Goal: Task Accomplishment & Management: Complete application form

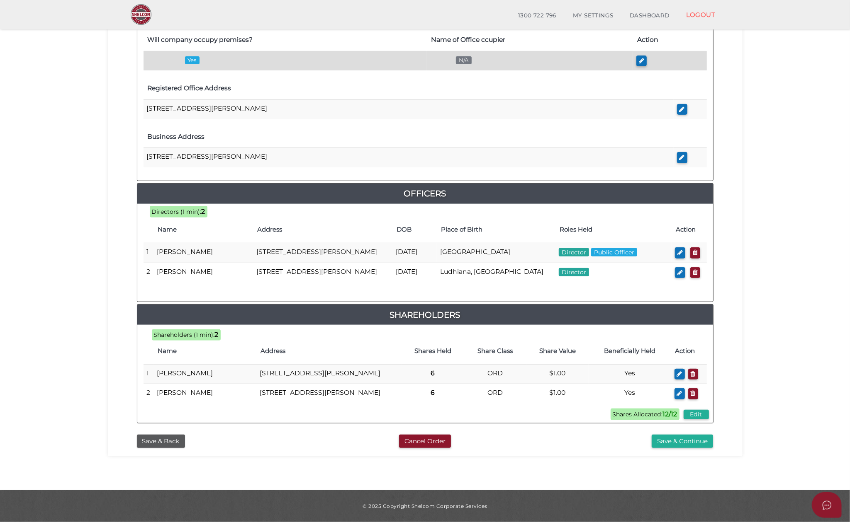
scroll to position [270, 0]
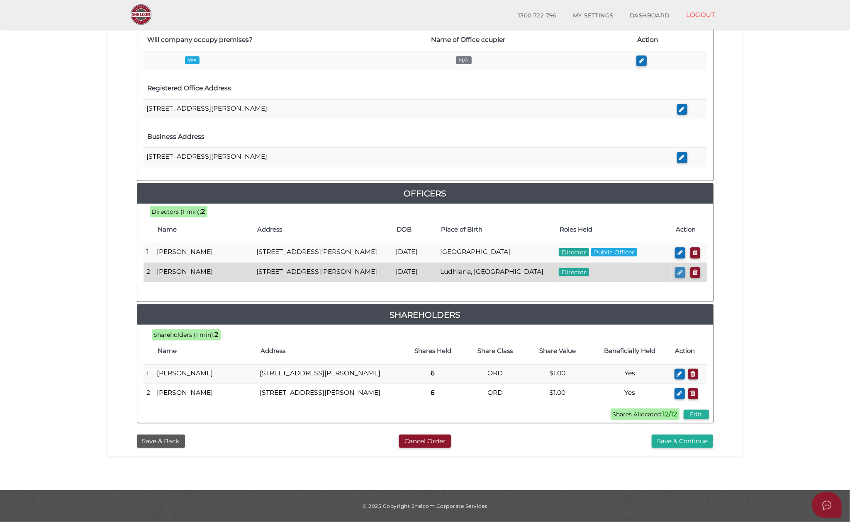
click at [679, 270] on icon "button" at bounding box center [679, 273] width 5 height 6
checkbox input "true"
type input "0"
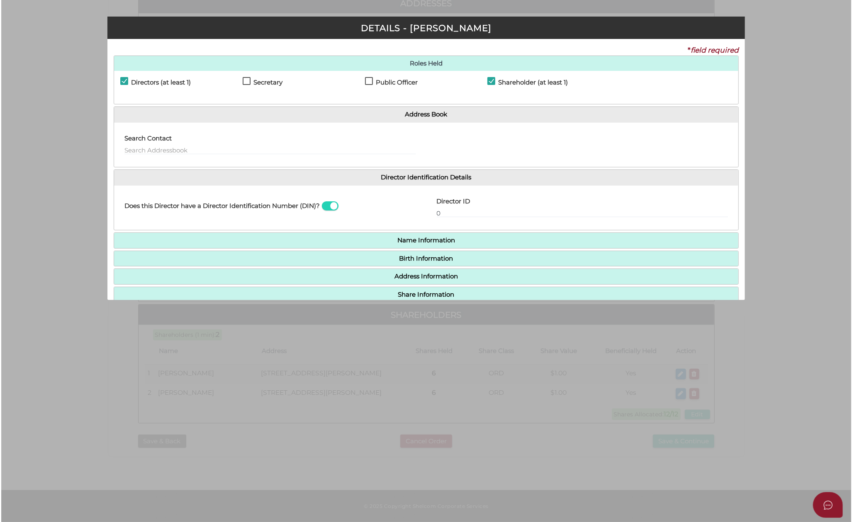
scroll to position [0, 0]
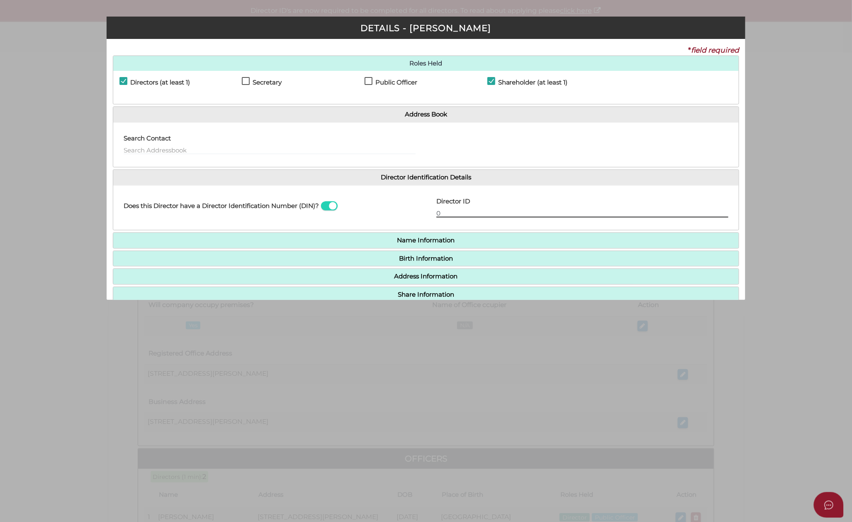
click at [453, 213] on input "0" at bounding box center [582, 213] width 292 height 9
type input "036377270072522"
click at [519, 214] on input "036377270072522" at bounding box center [582, 213] width 292 height 9
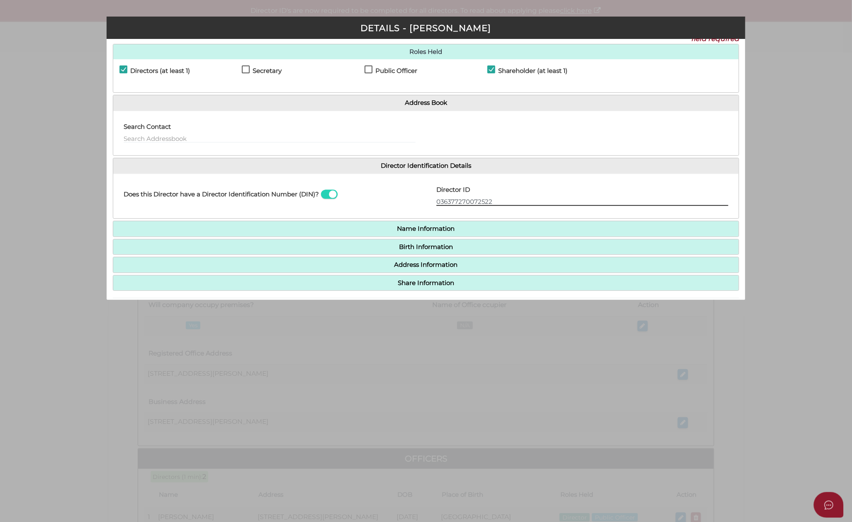
scroll to position [44, 0]
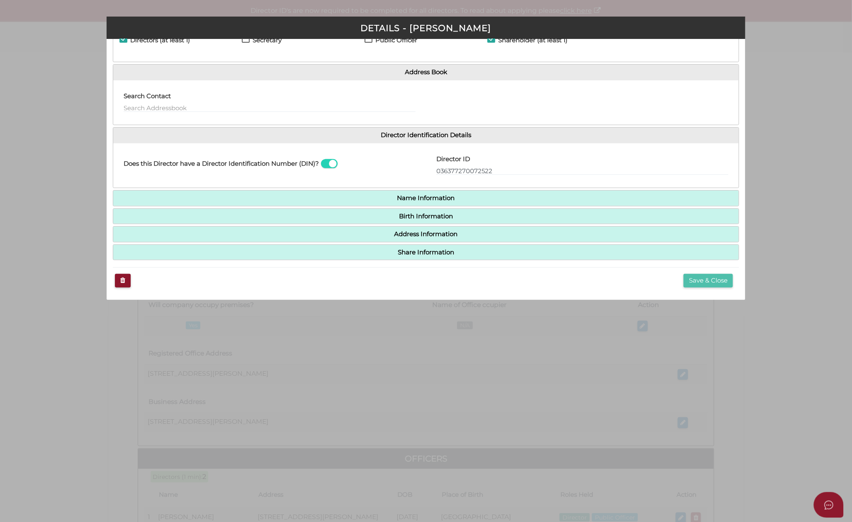
click at [702, 284] on button "Save & Close" at bounding box center [707, 281] width 49 height 14
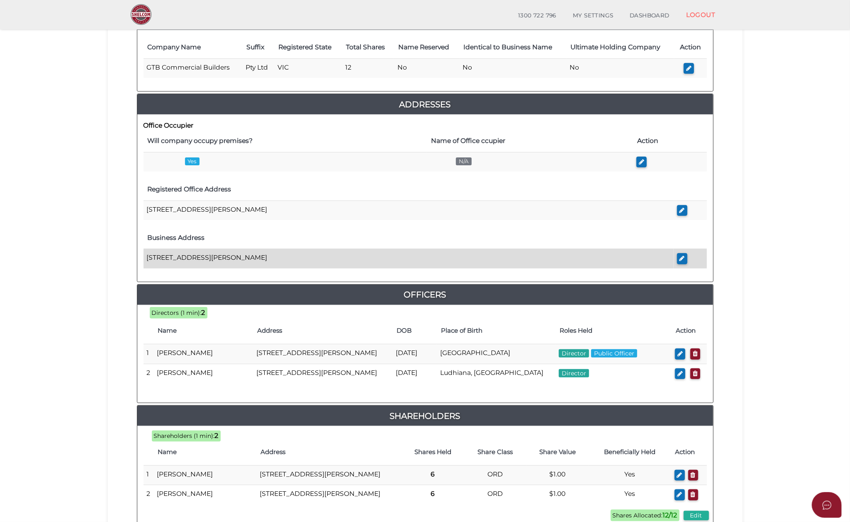
scroll to position [221, 0]
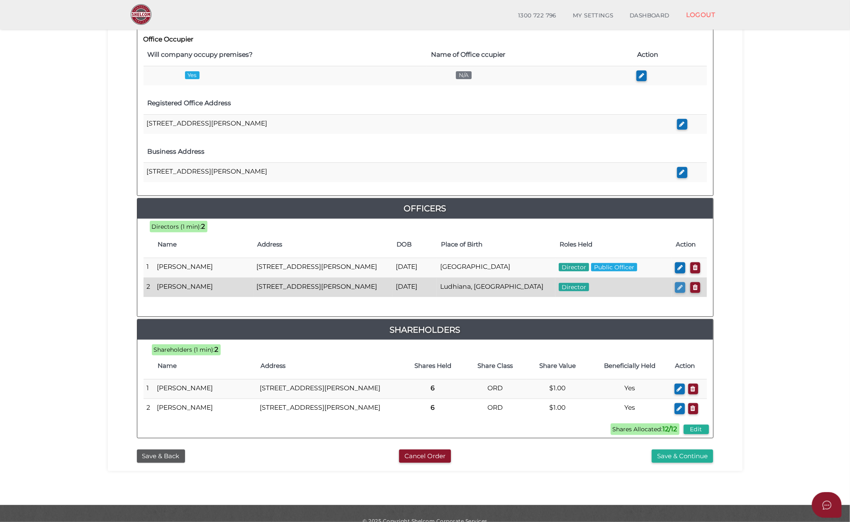
click at [677, 291] on icon "button" at bounding box center [679, 287] width 5 height 6
checkbox input "true"
type input "36377270072522"
type input "Kirandeep"
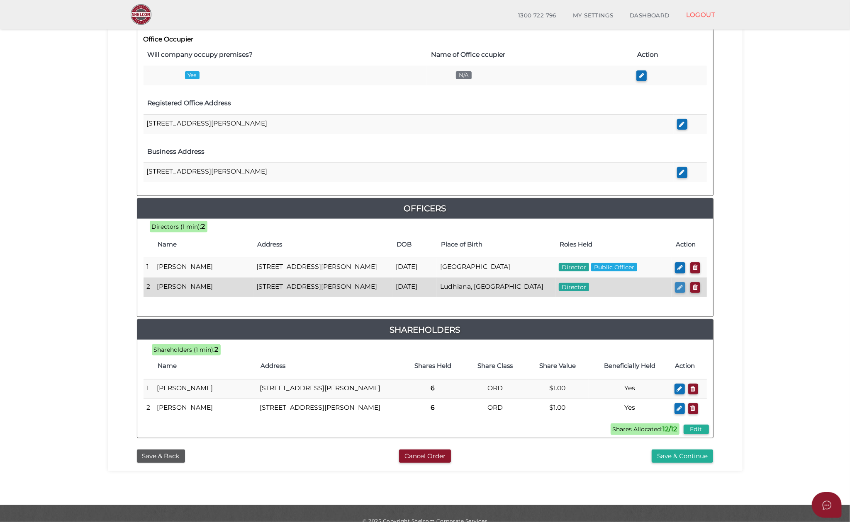
type input "Singh"
type input "Dandial"
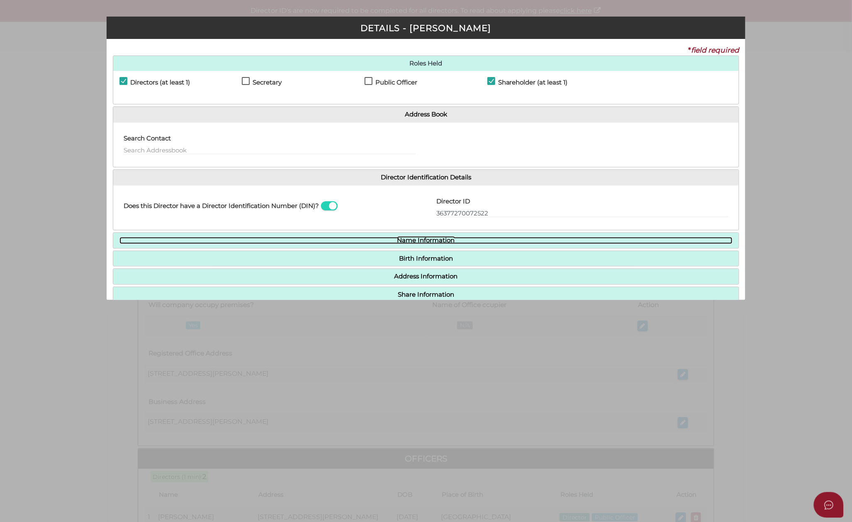
click at [488, 240] on link "Name Information" at bounding box center [425, 240] width 613 height 7
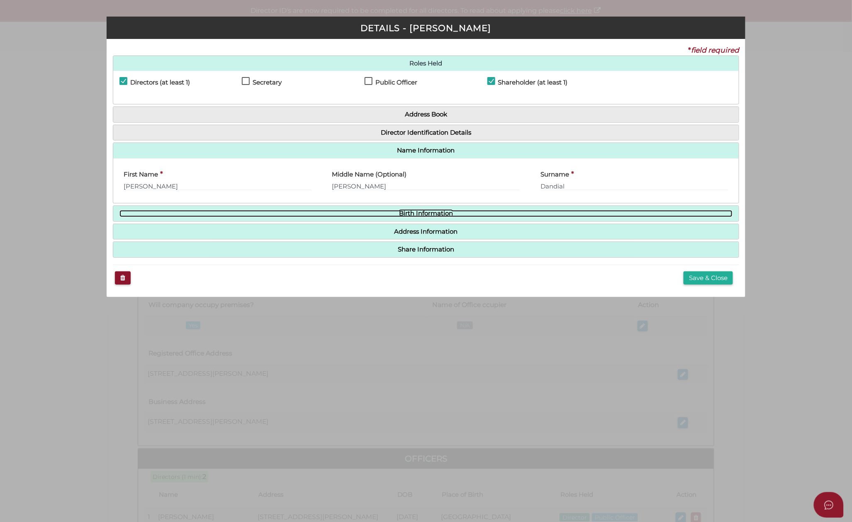
click at [474, 214] on link "Birth Information" at bounding box center [425, 213] width 613 height 7
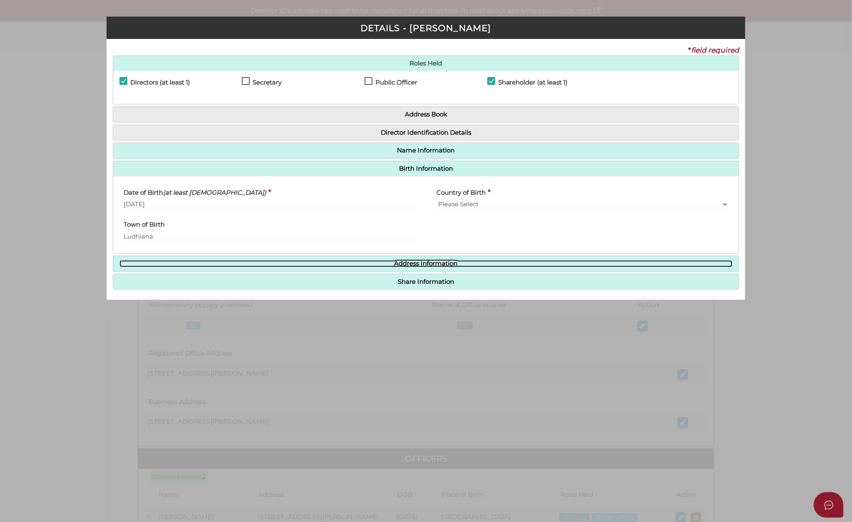
click at [471, 263] on link "Address Information" at bounding box center [425, 263] width 613 height 7
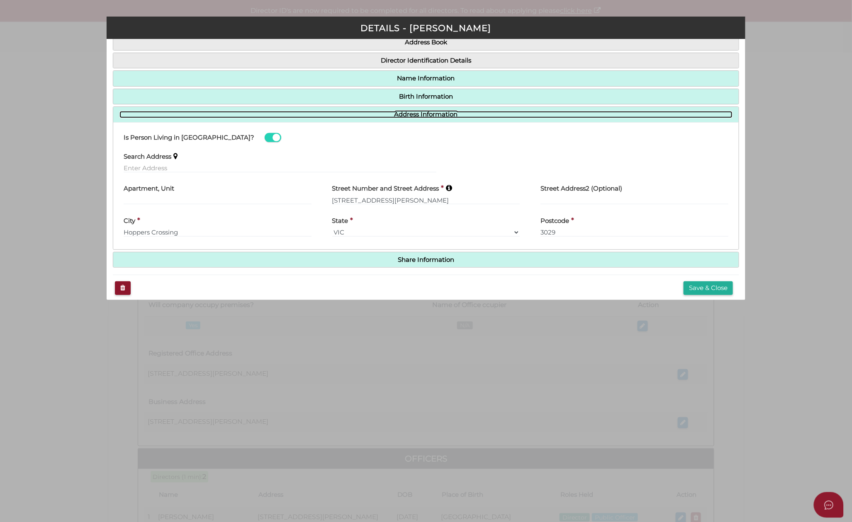
scroll to position [81, 0]
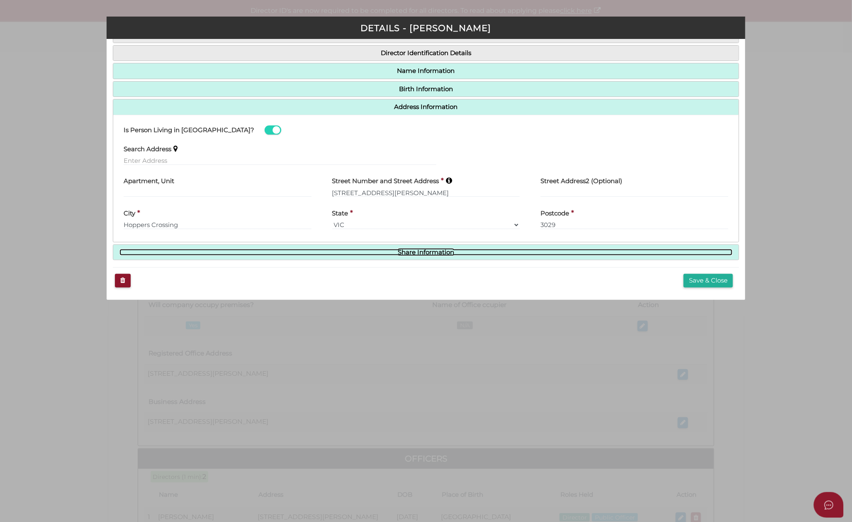
click at [471, 254] on link "Share Information" at bounding box center [425, 252] width 613 height 7
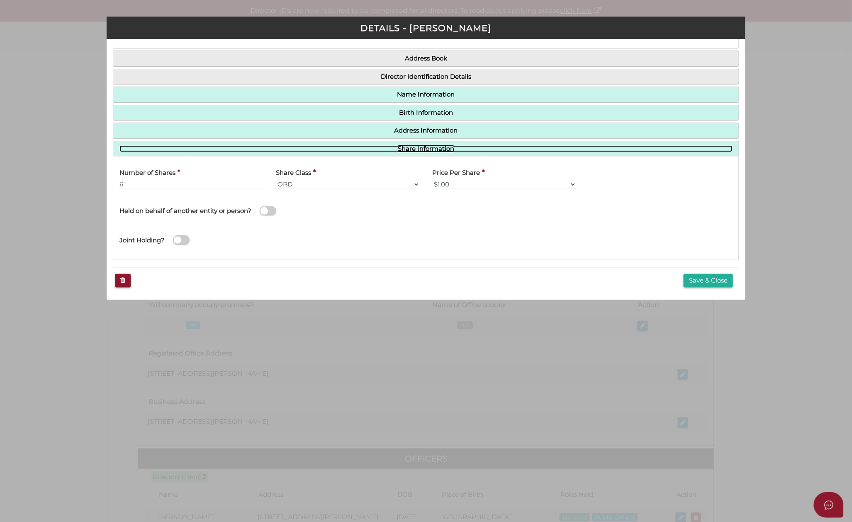
scroll to position [57, 0]
click at [456, 147] on link "Share Information" at bounding box center [425, 149] width 613 height 7
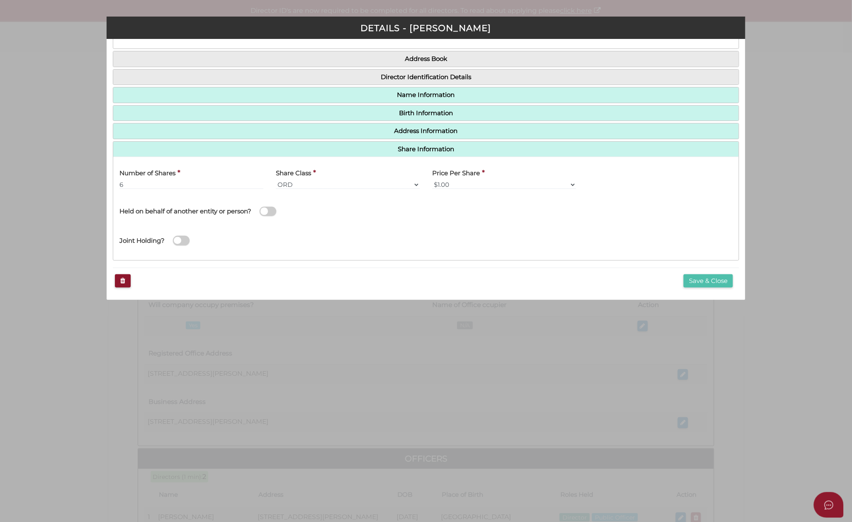
click at [700, 279] on button "Save & Close" at bounding box center [707, 282] width 49 height 14
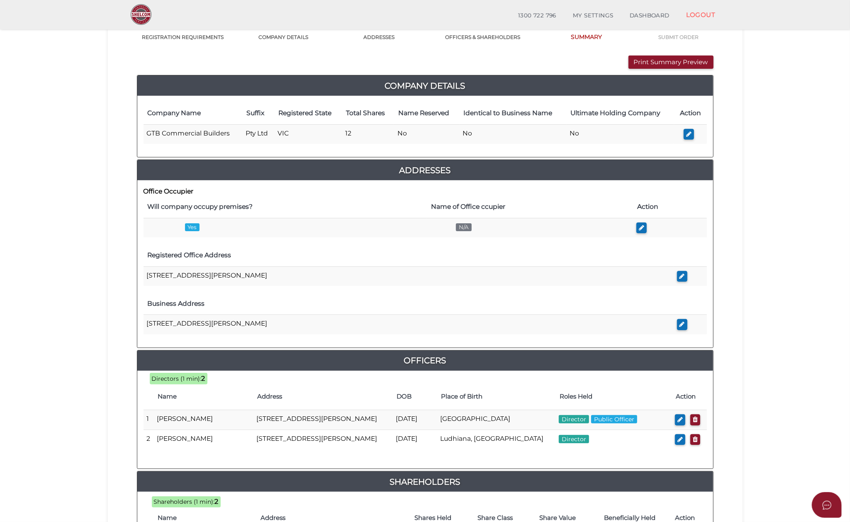
scroll to position [270, 0]
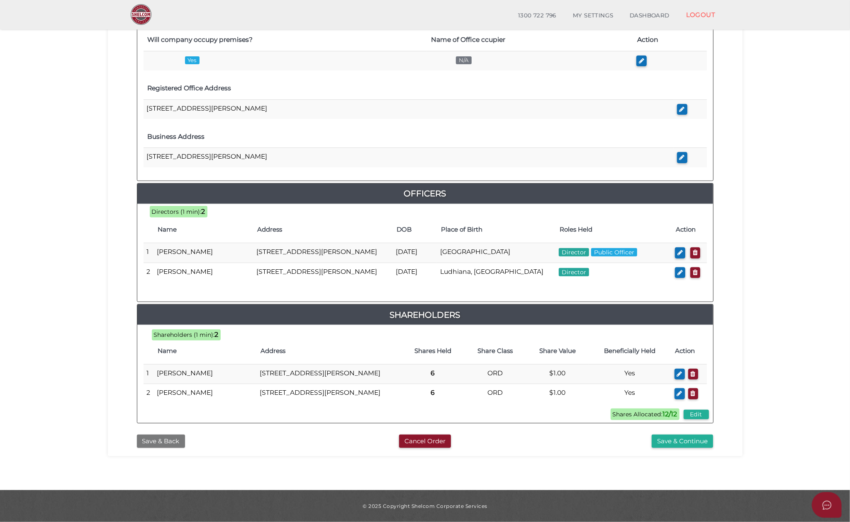
click at [153, 442] on button "Save & Back" at bounding box center [161, 442] width 48 height 14
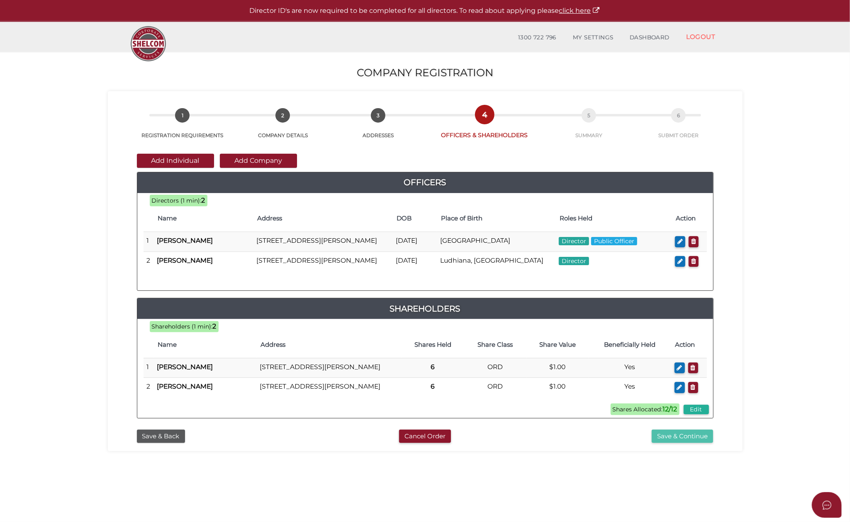
click at [692, 444] on button "Save & Continue" at bounding box center [681, 437] width 61 height 14
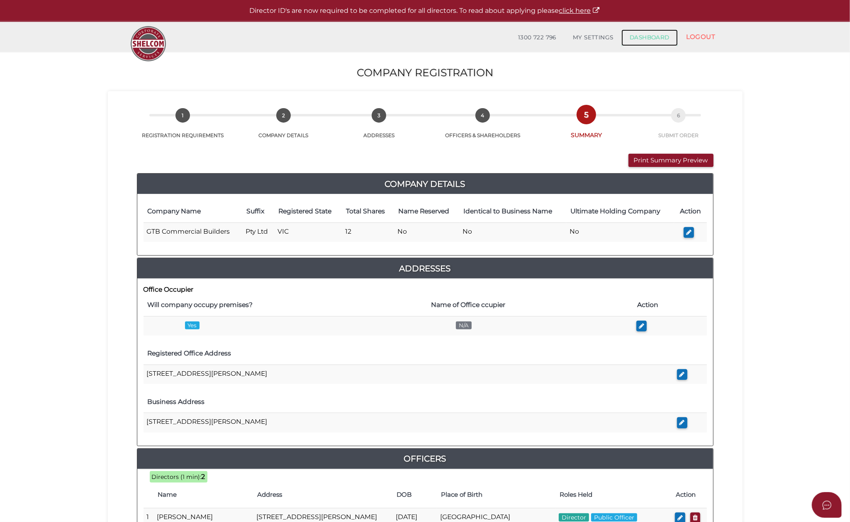
click at [641, 36] on link "DASHBOARD" at bounding box center [649, 37] width 56 height 17
